Goal: Check status

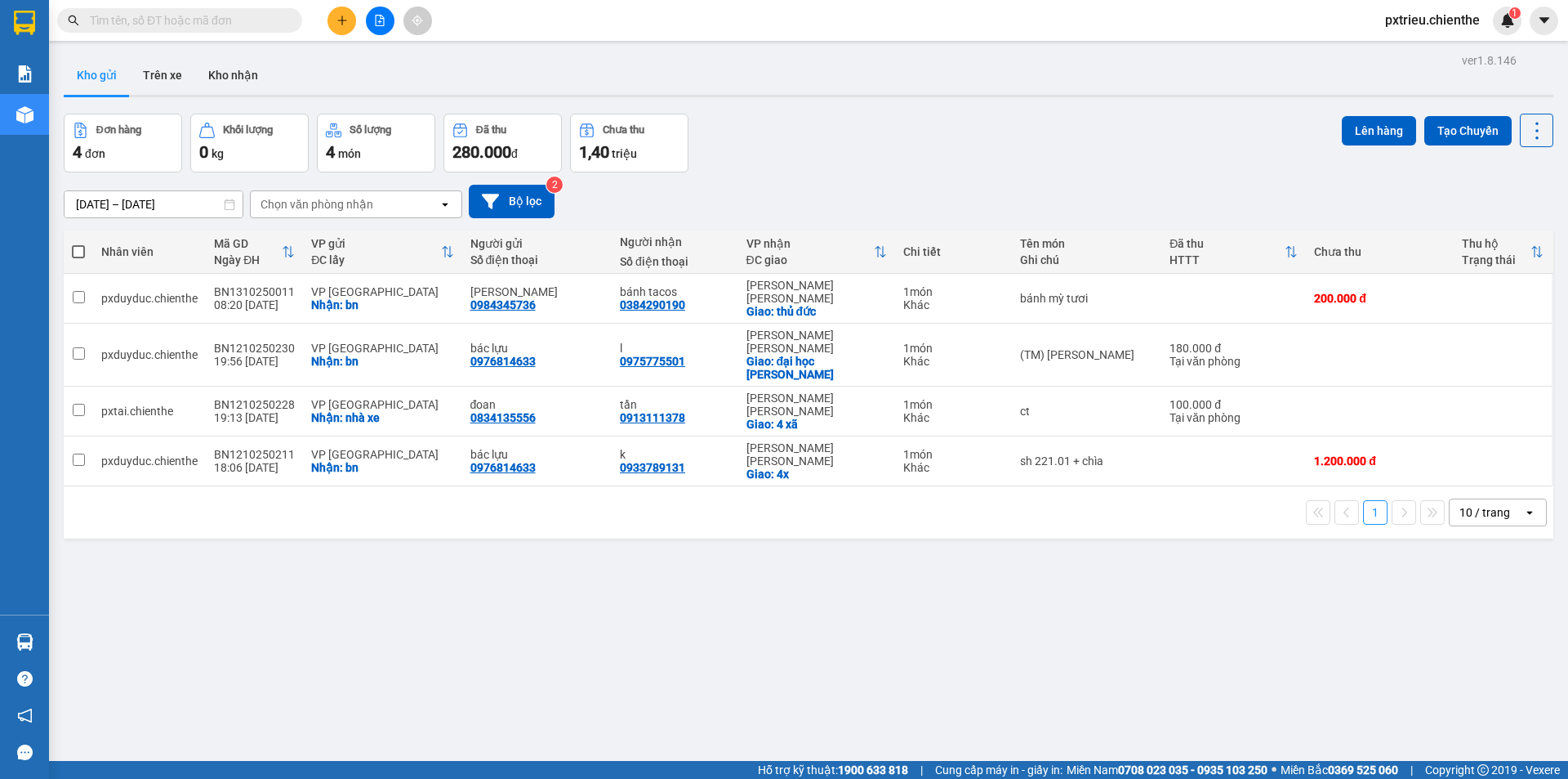
click at [106, 12] on input "text" at bounding box center [186, 21] width 192 height 18
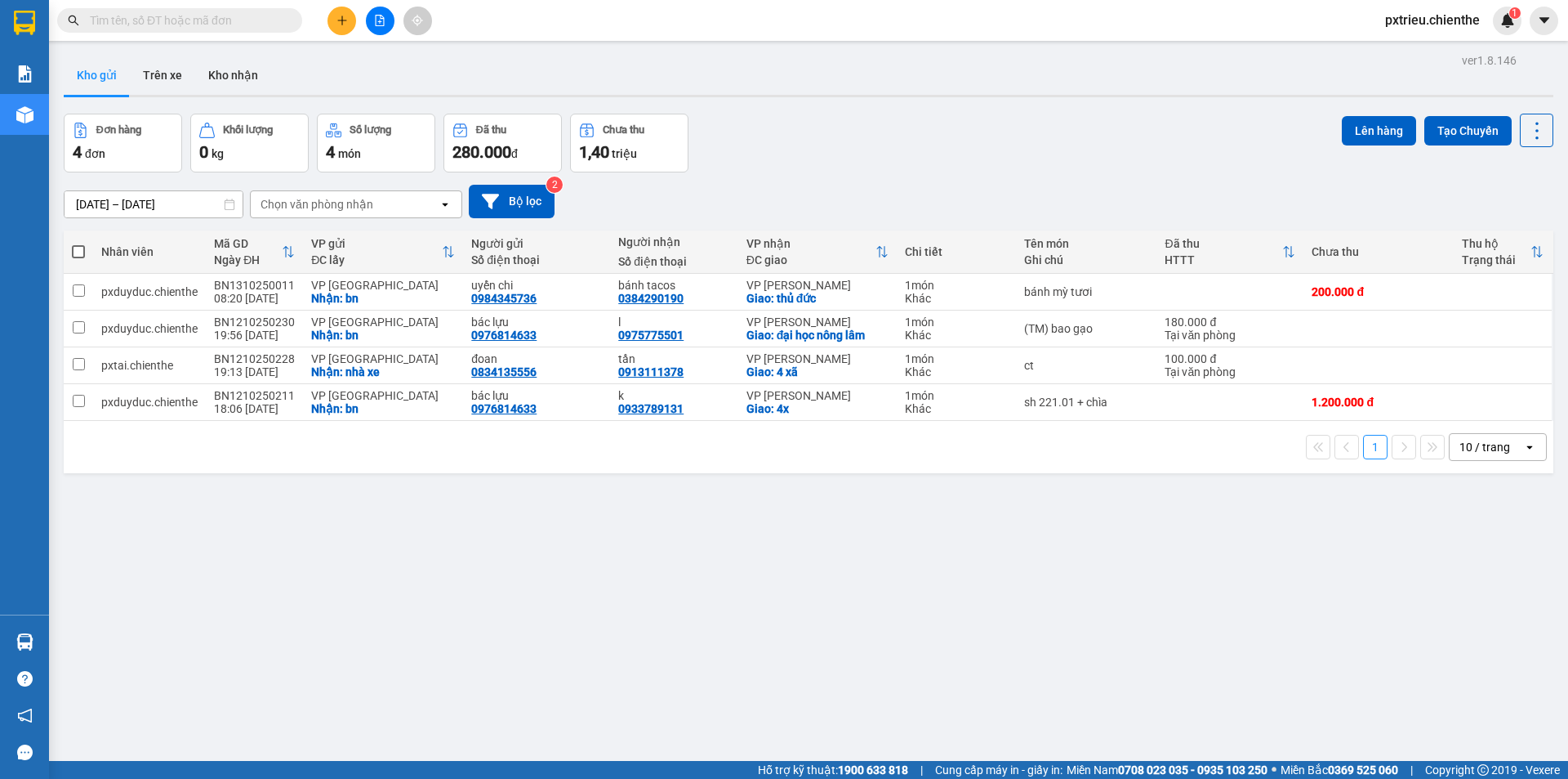
click at [183, 21] on input "text" at bounding box center [186, 21] width 192 height 18
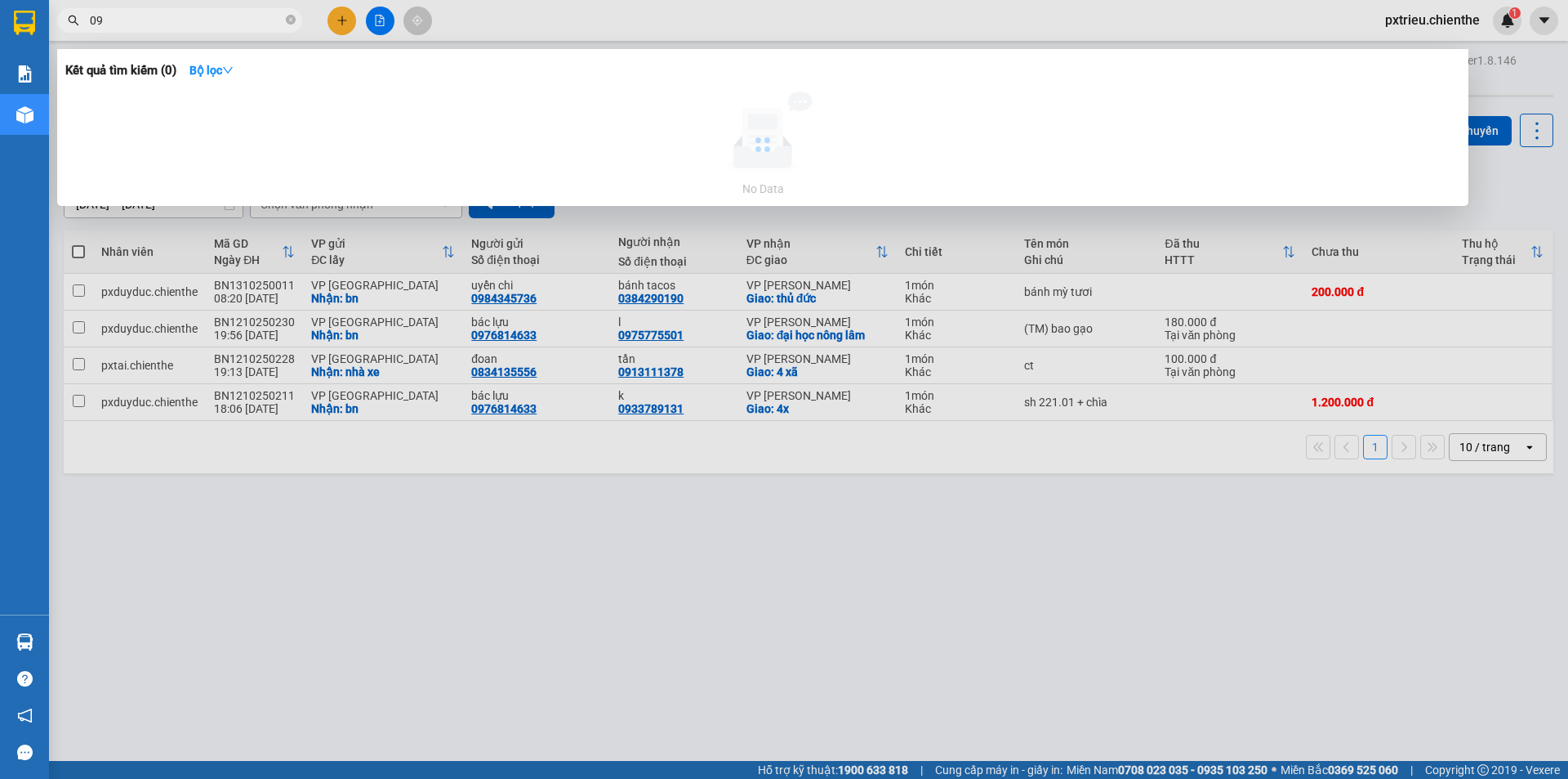
type input "0"
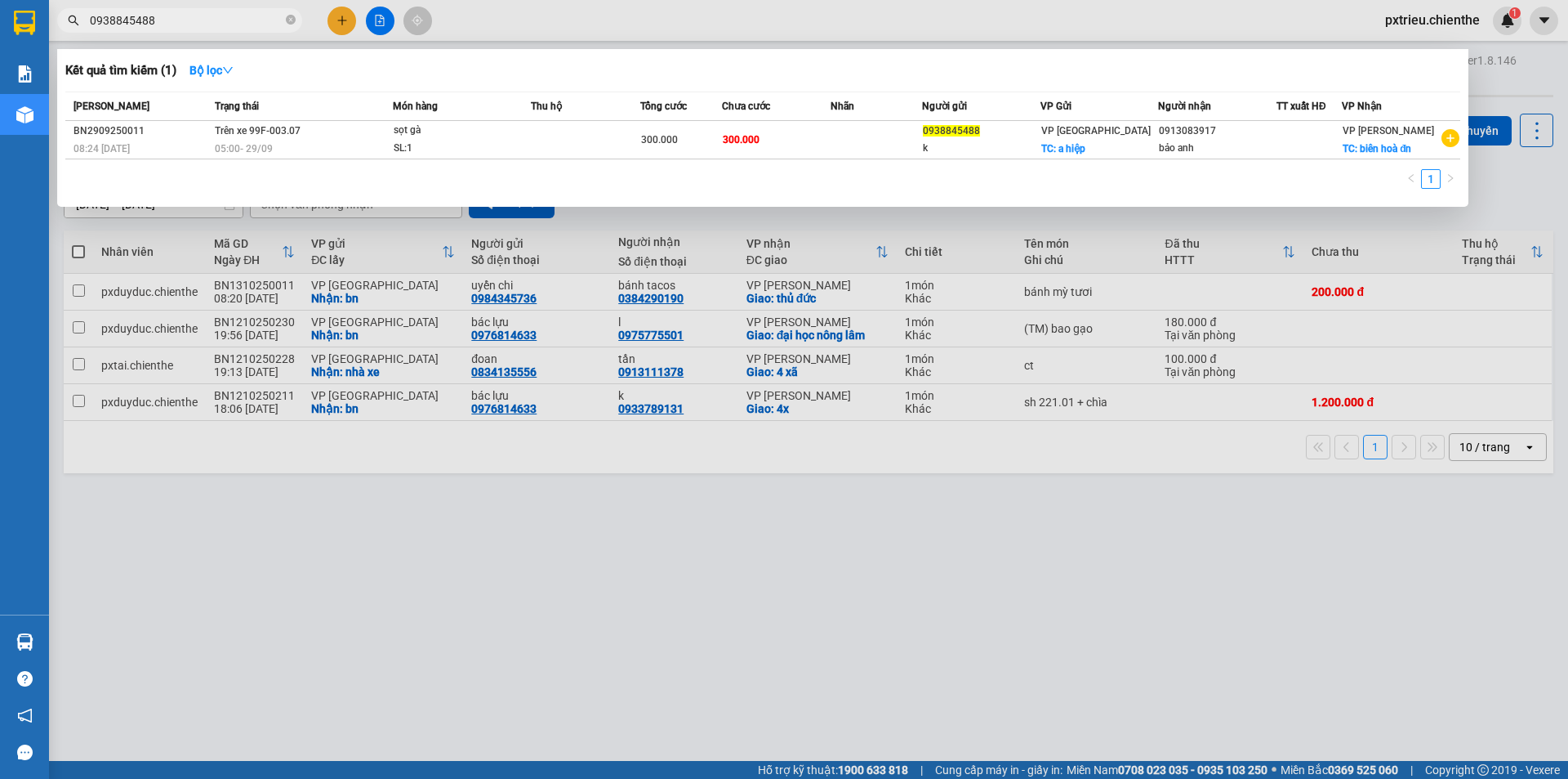
type input "0938845488"
click at [832, 618] on div at bounding box center [784, 389] width 1568 height 779
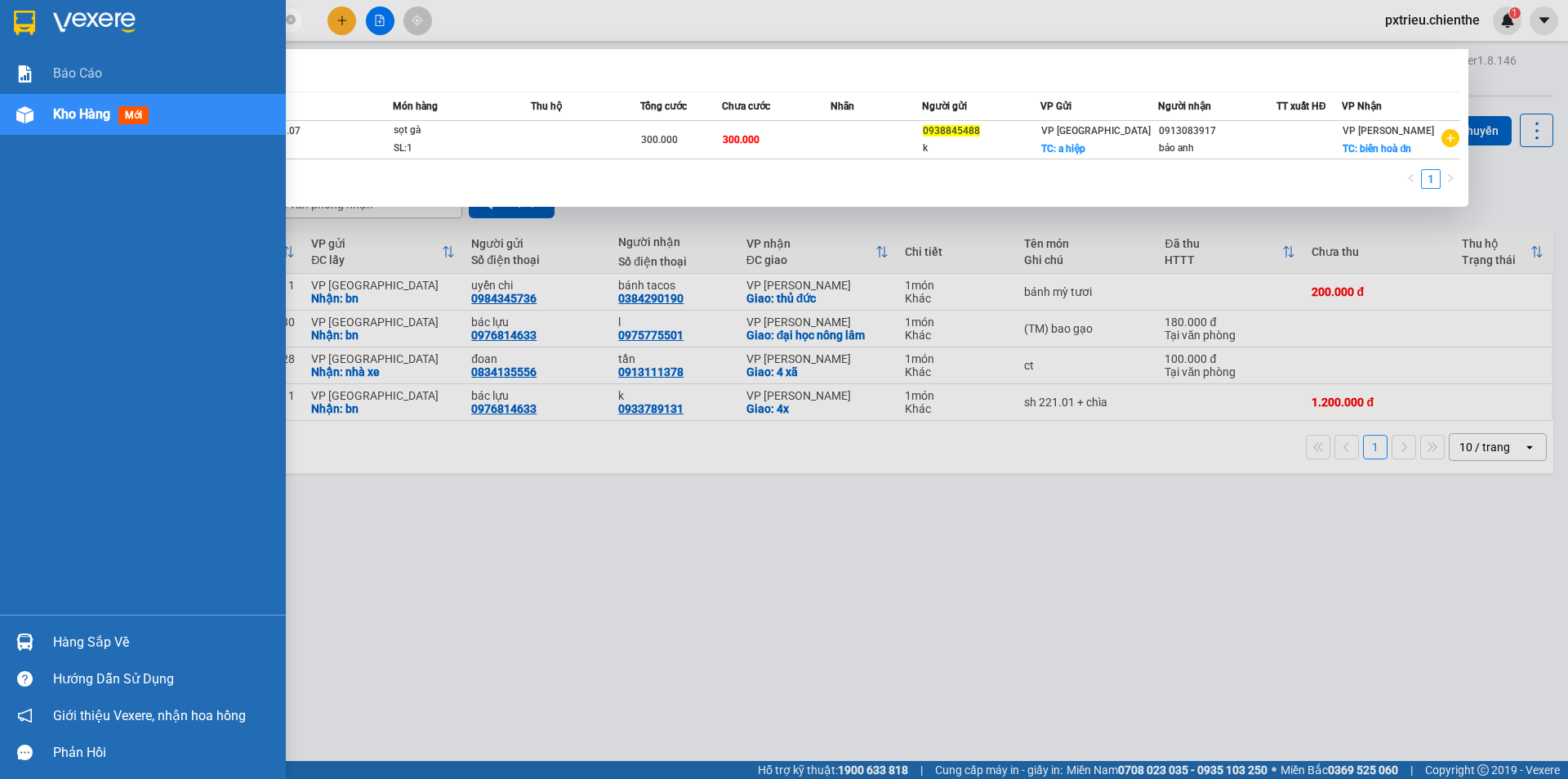
drag, startPoint x: 155, startPoint y: 19, endPoint x: 7, endPoint y: 52, distance: 151.6
click at [7, 52] on section "Kết quả tìm kiếm ( 1 ) Bộ lọc Mã ĐH Trạng thái Món hàng Thu hộ Tổng cước Chưa c…" at bounding box center [784, 389] width 1568 height 779
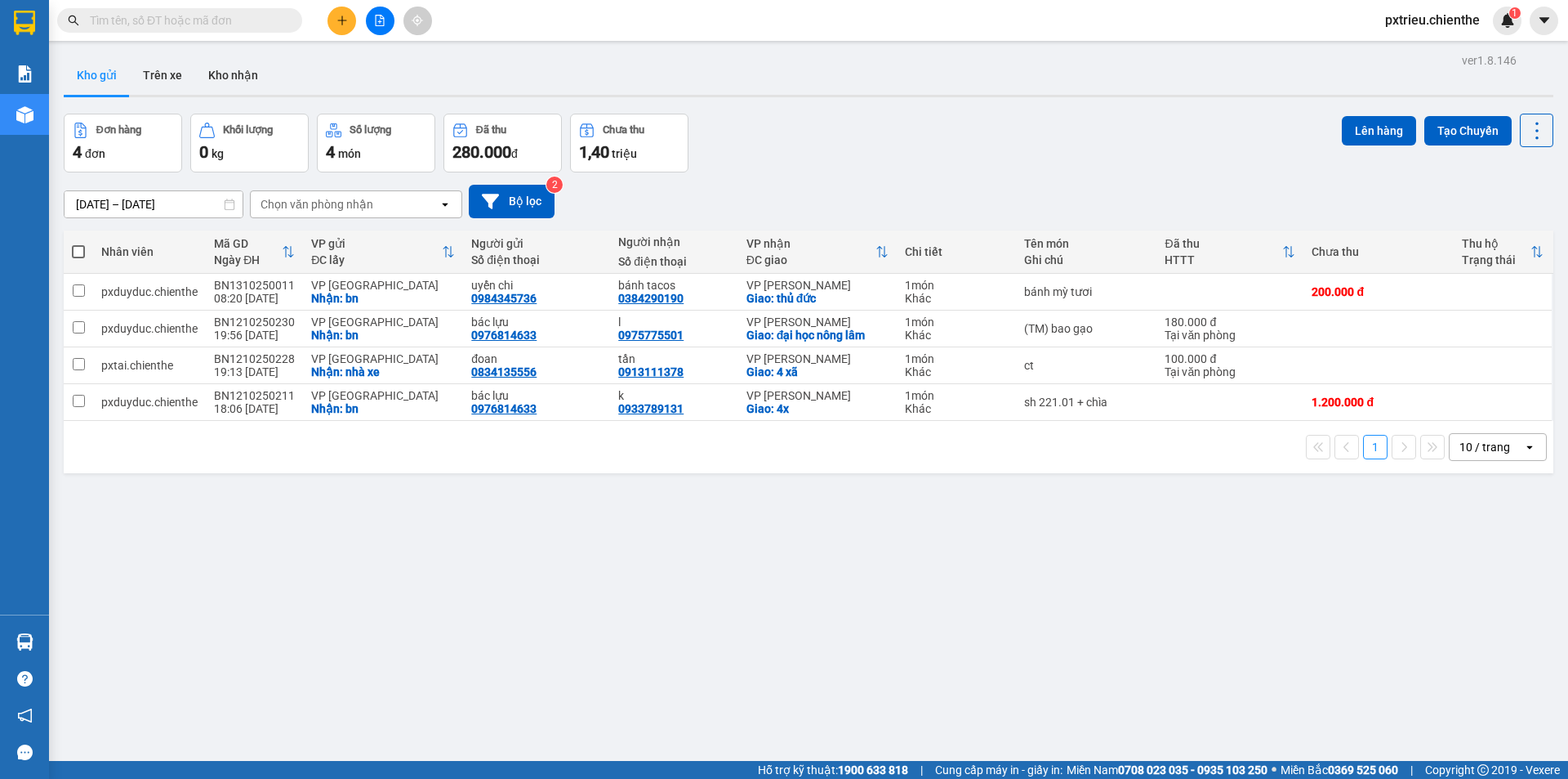
click at [155, 18] on input "text" at bounding box center [186, 21] width 192 height 18
click at [108, 17] on input "text" at bounding box center [186, 21] width 192 height 18
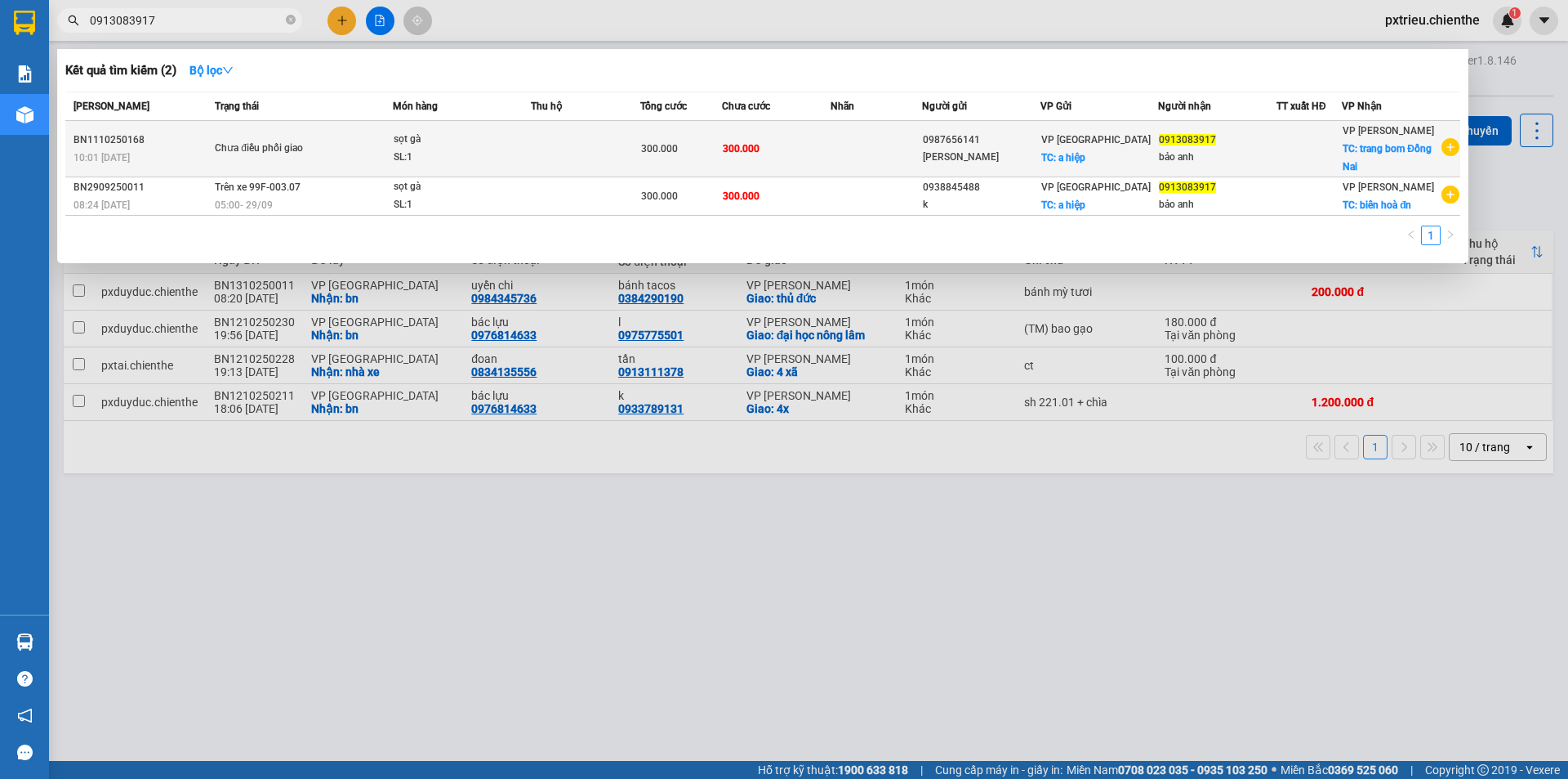
type input "0913083917"
click at [347, 123] on td "Chưa điều phối giao" at bounding box center [301, 149] width 182 height 57
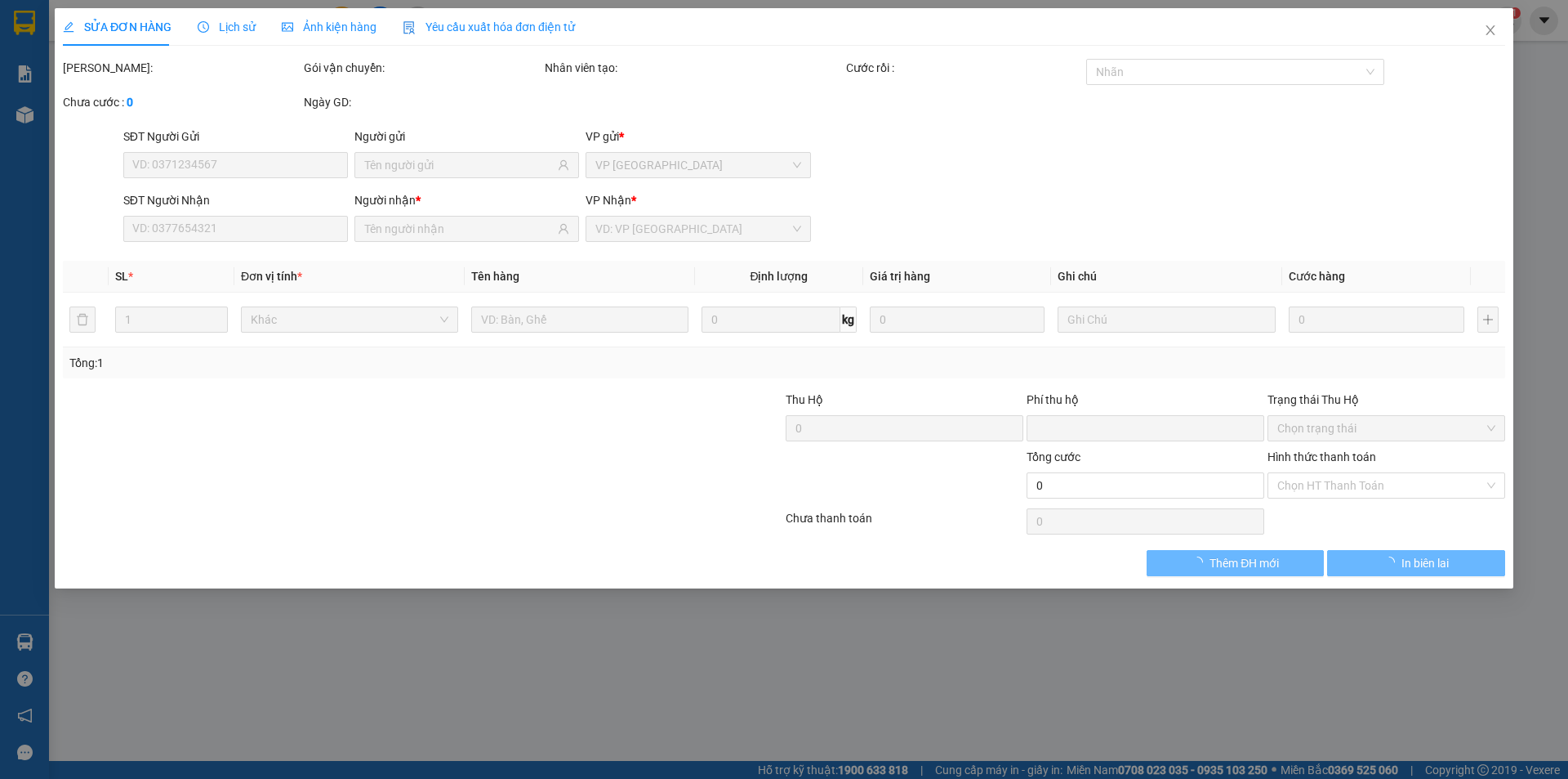
type input "0987656141"
type input "[PERSON_NAME]"
type input "0913083917"
type input "bảo anh"
type input "0"
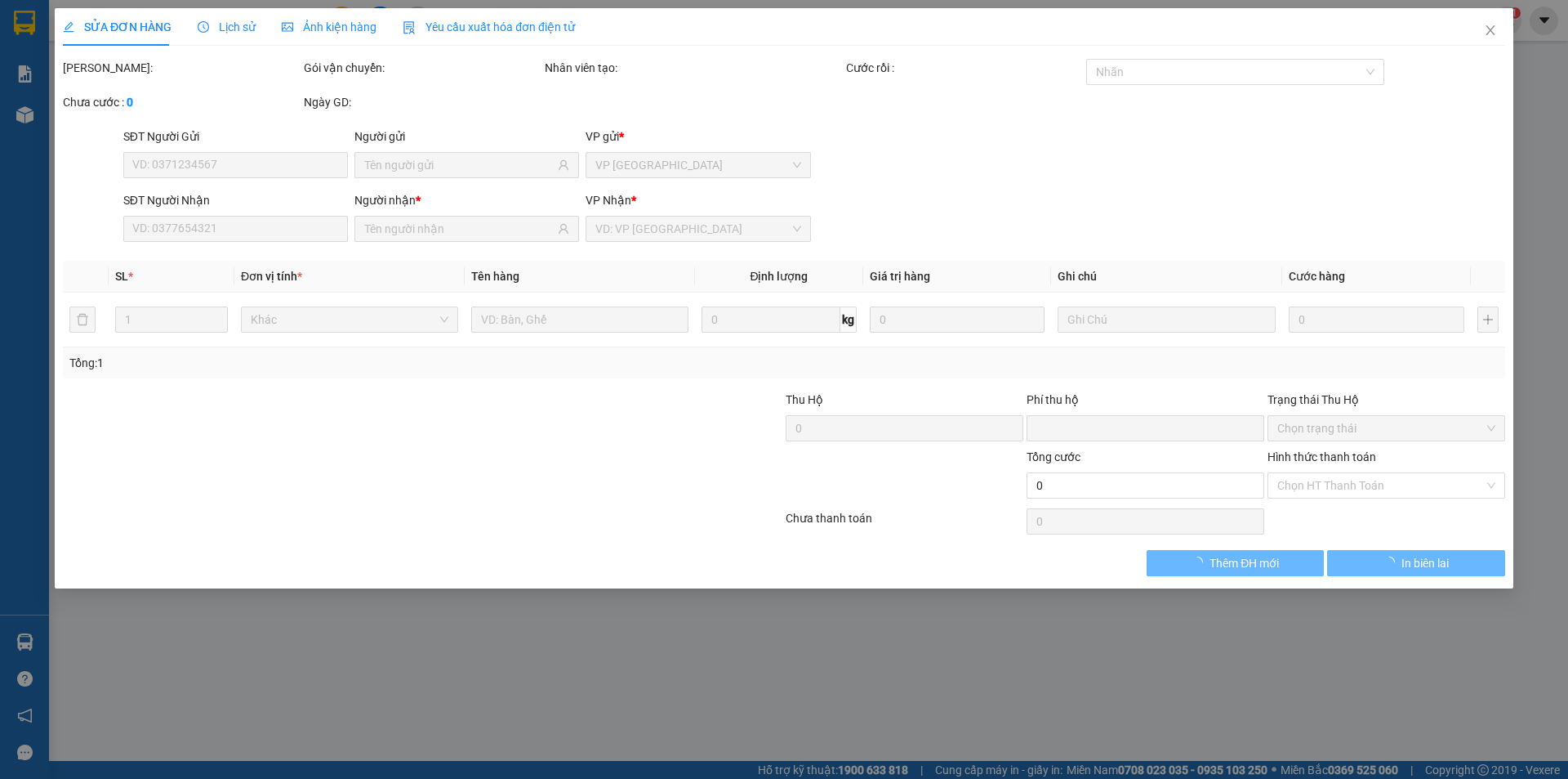
type input "300.000"
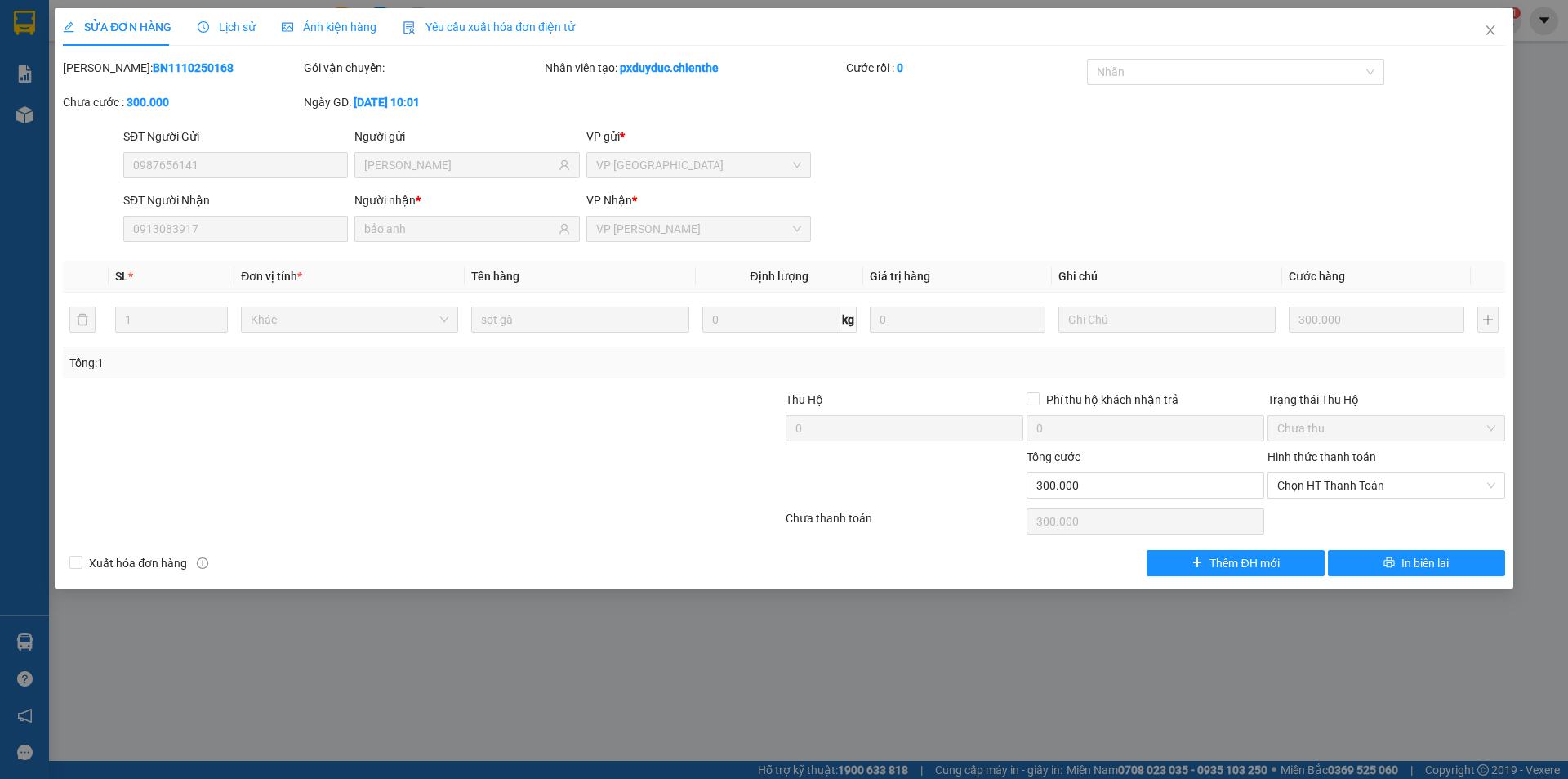
click at [351, 24] on span "Ảnh kiện hàng" at bounding box center [329, 27] width 95 height 13
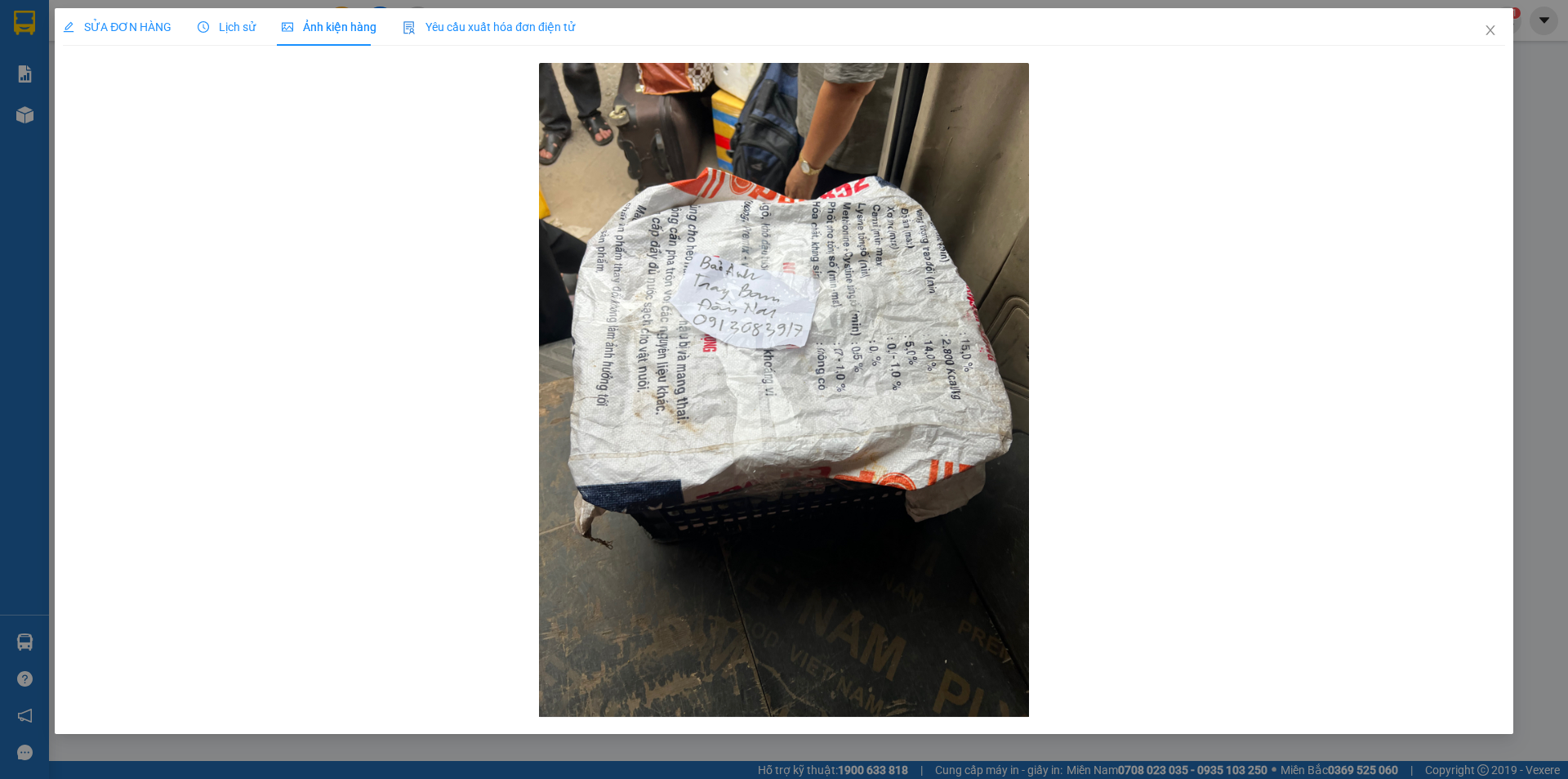
click at [227, 25] on span "Lịch sử" at bounding box center [226, 27] width 58 height 13
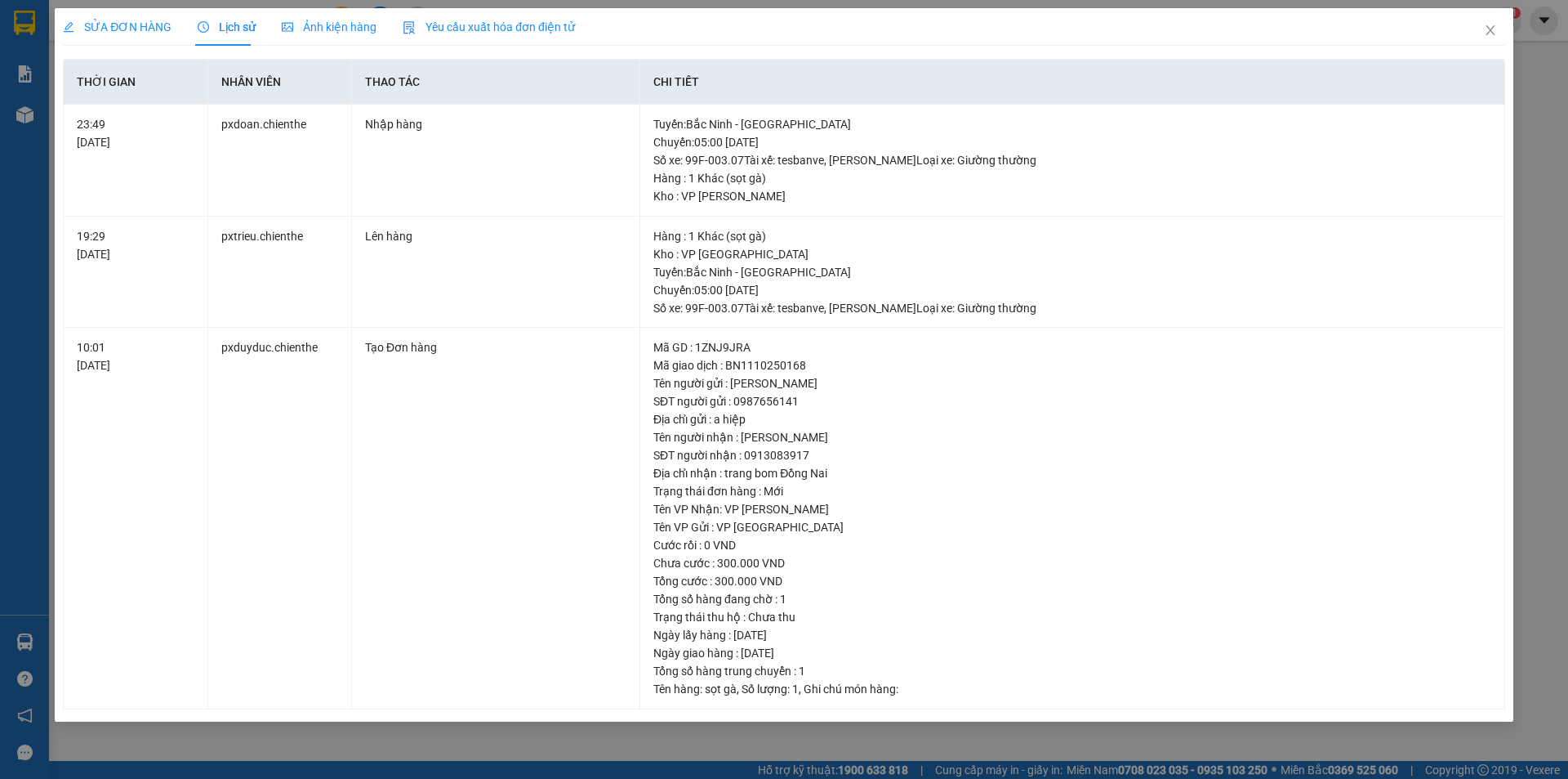
click at [341, 18] on div "Ảnh kiện hàng" at bounding box center [329, 27] width 95 height 18
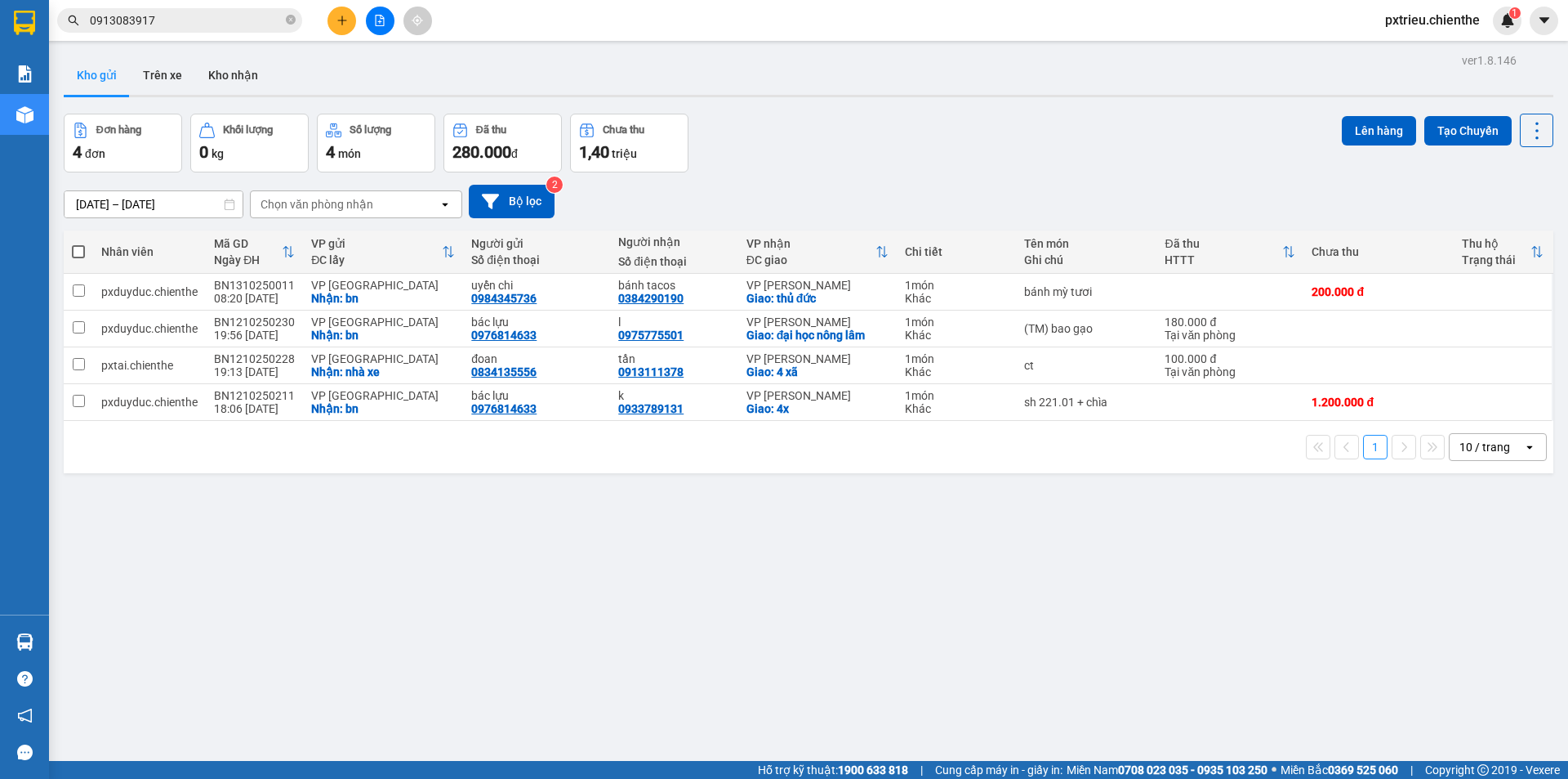
click at [188, 21] on input "0913083917" at bounding box center [186, 21] width 192 height 18
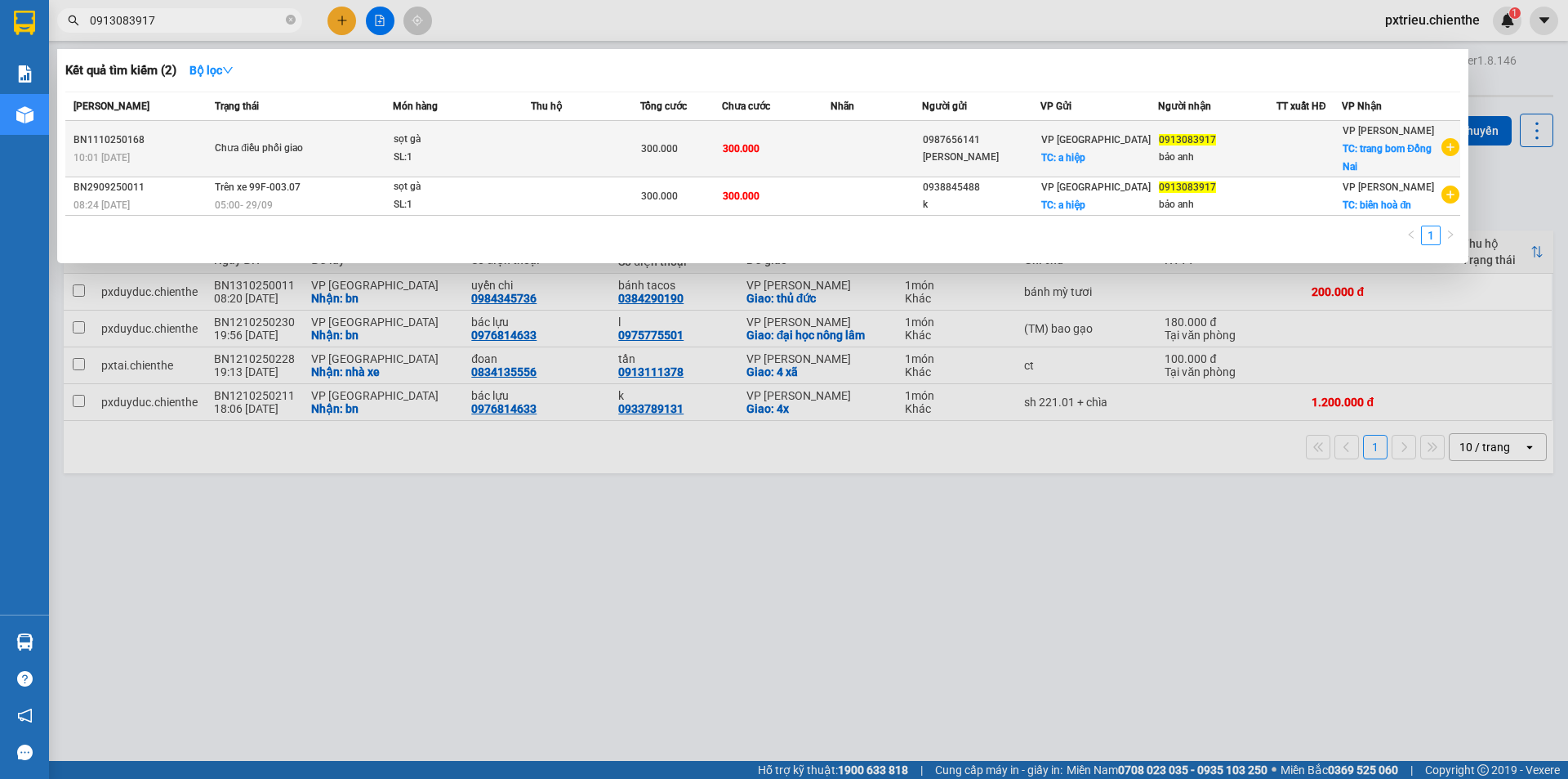
click at [485, 154] on div "SL: 1" at bounding box center [455, 157] width 122 height 18
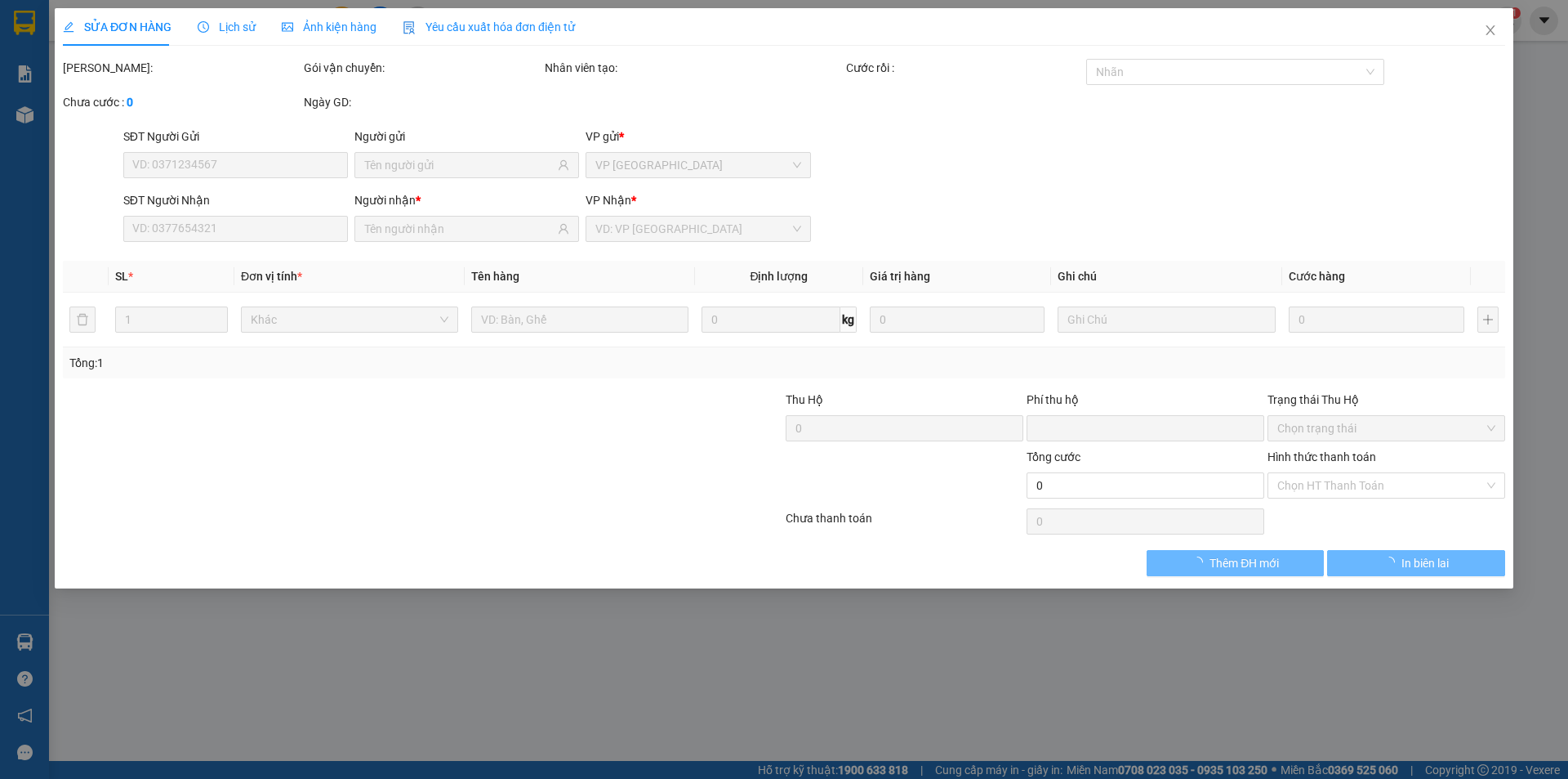
type input "0987656141"
type input "[PERSON_NAME]"
type input "0913083917"
type input "bảo anh"
type input "0"
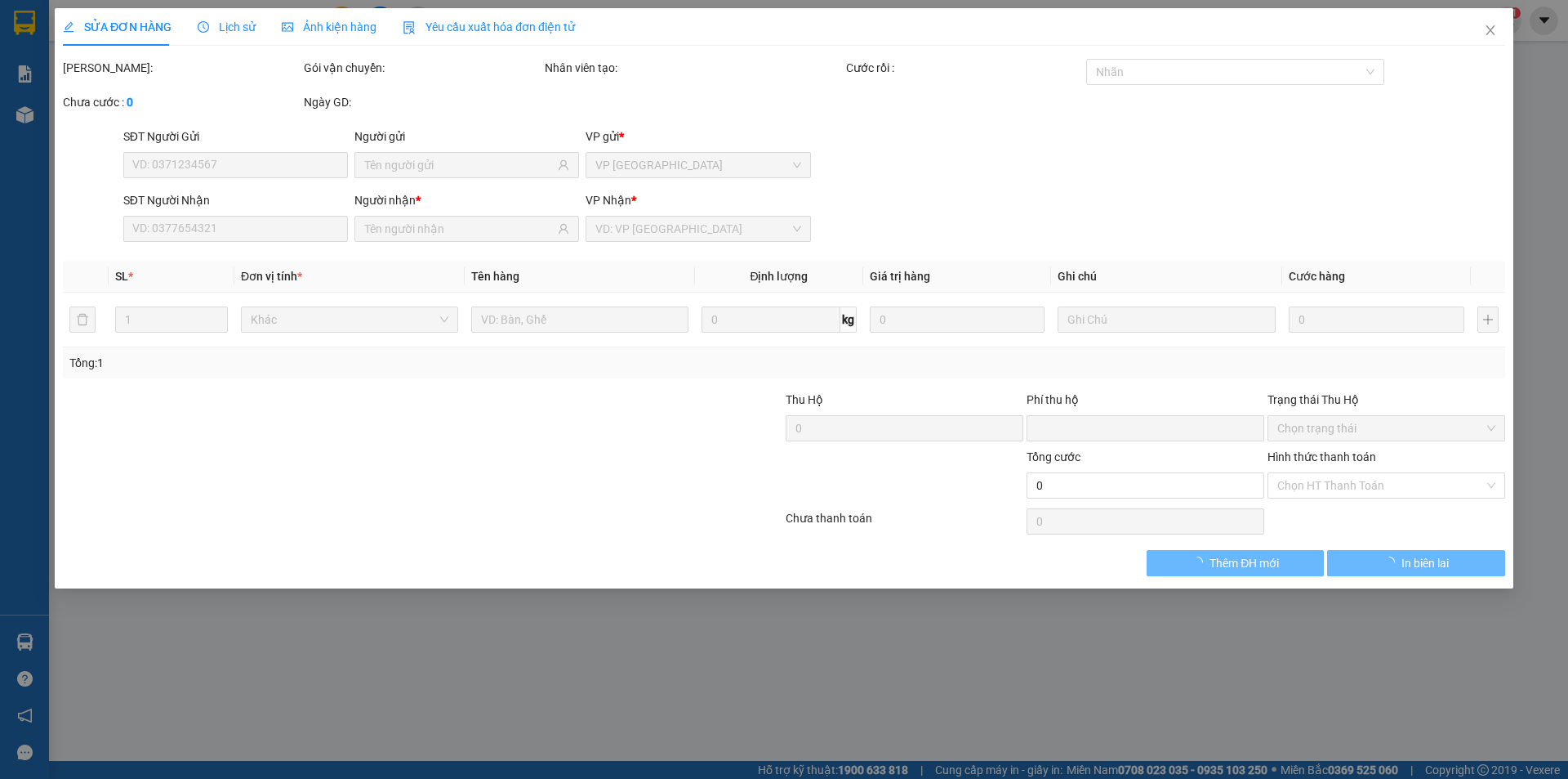
type input "300.000"
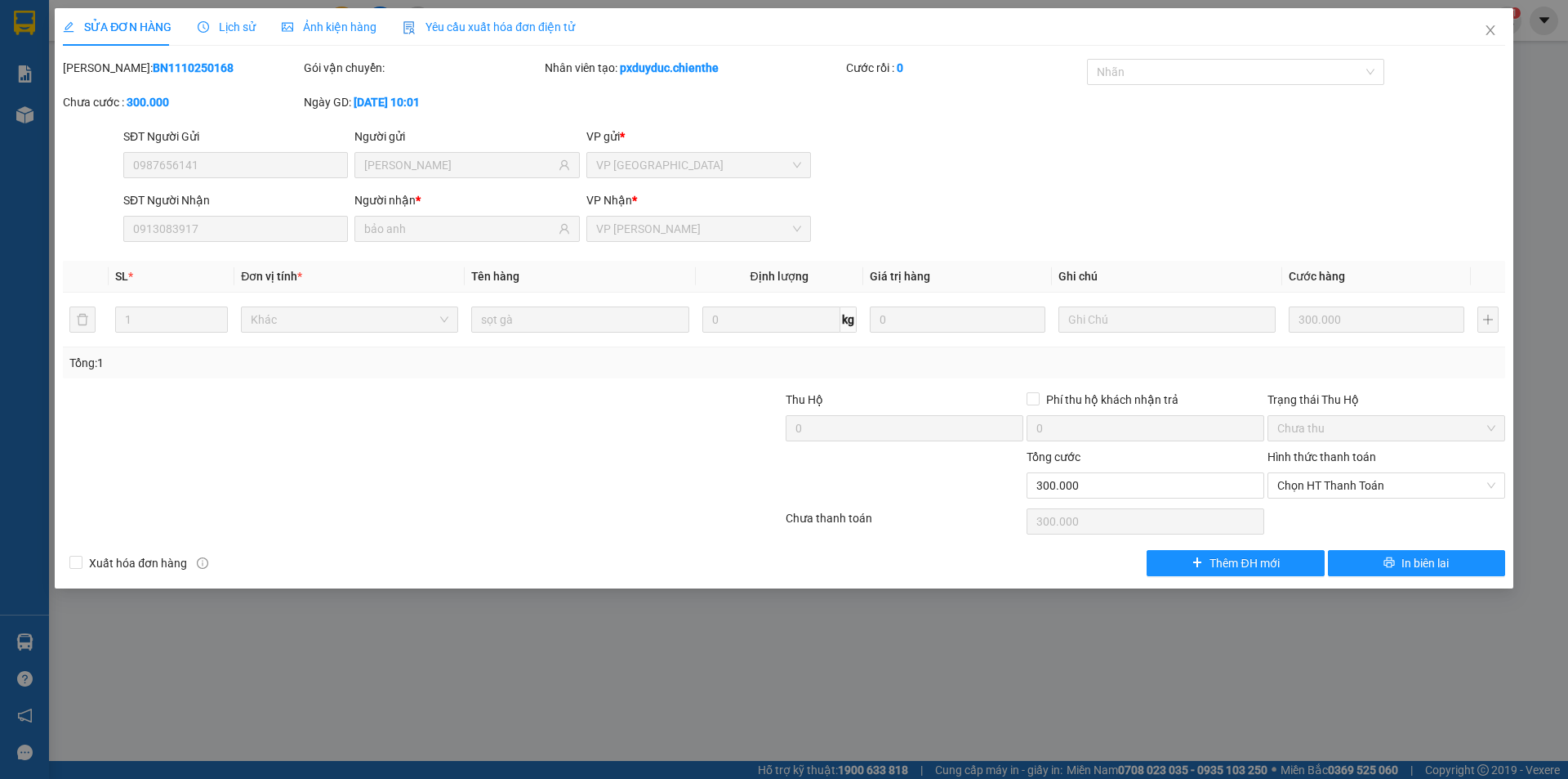
click at [319, 25] on span "Ảnh kiện hàng" at bounding box center [329, 27] width 95 height 13
